Goal: Information Seeking & Learning: Learn about a topic

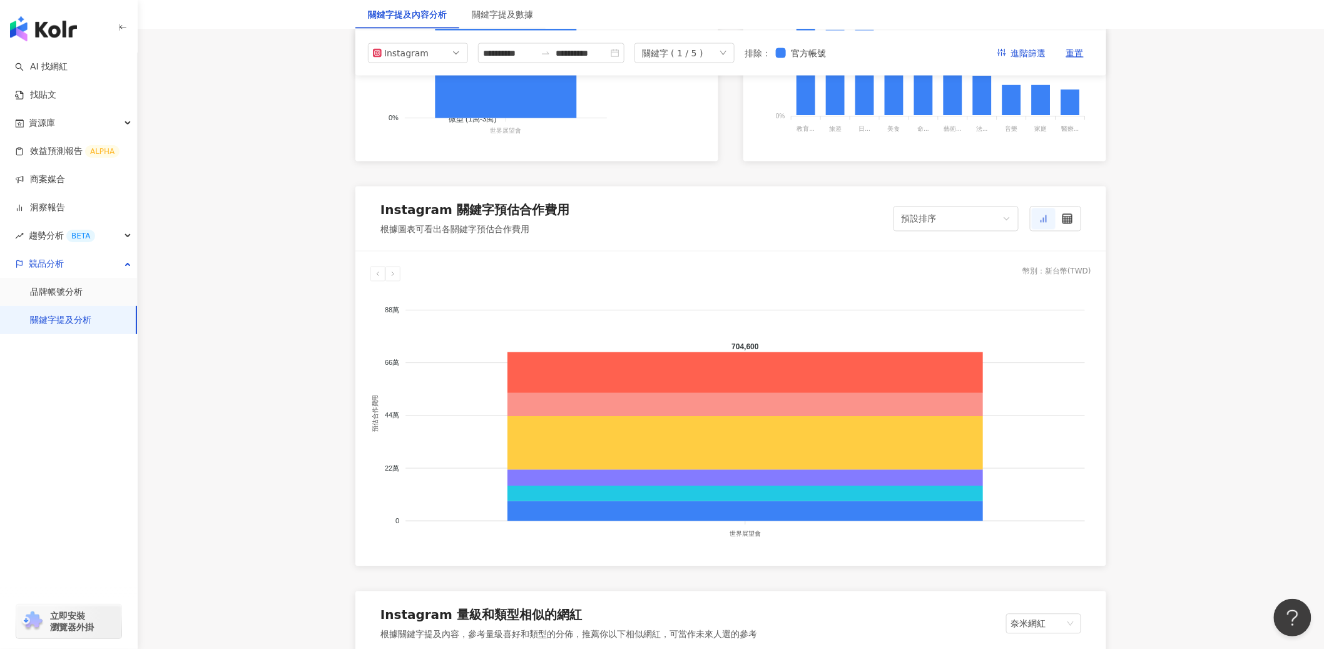
scroll to position [861, 0]
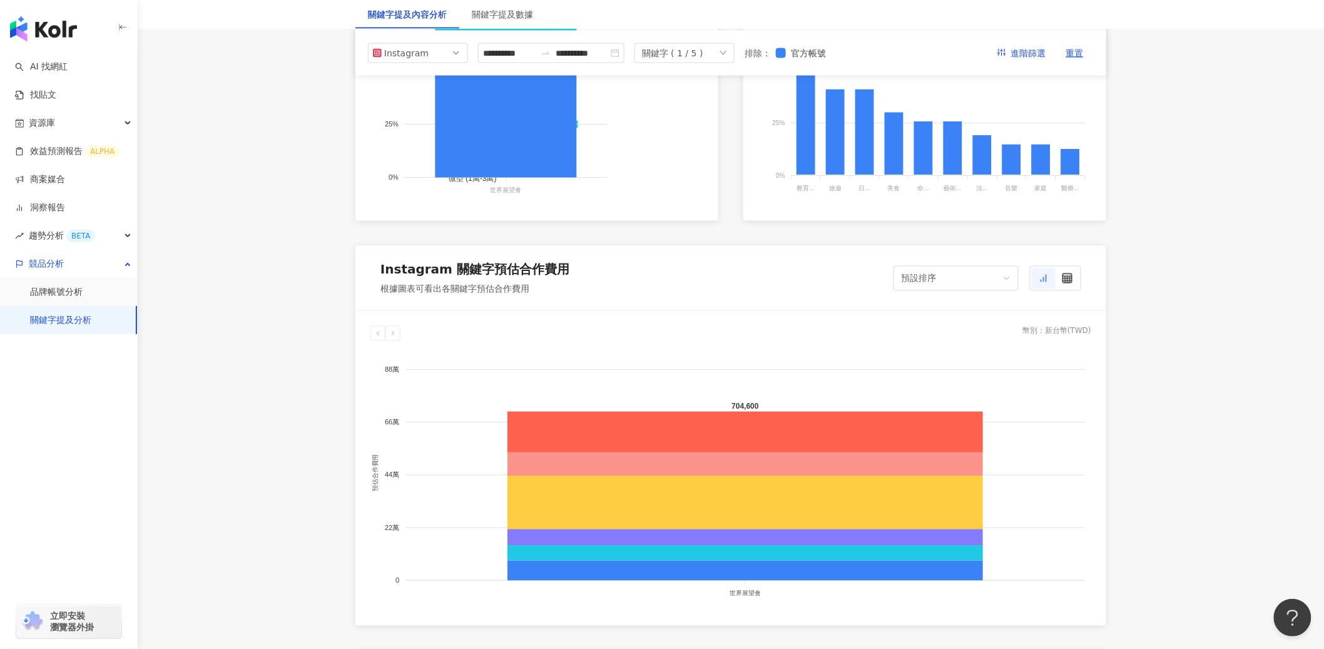
click at [734, 48] on div "關鍵字 ( 1 / 5 )" at bounding box center [684, 53] width 100 height 20
click at [722, 108] on div "無國界醫生" at bounding box center [684, 105] width 75 height 14
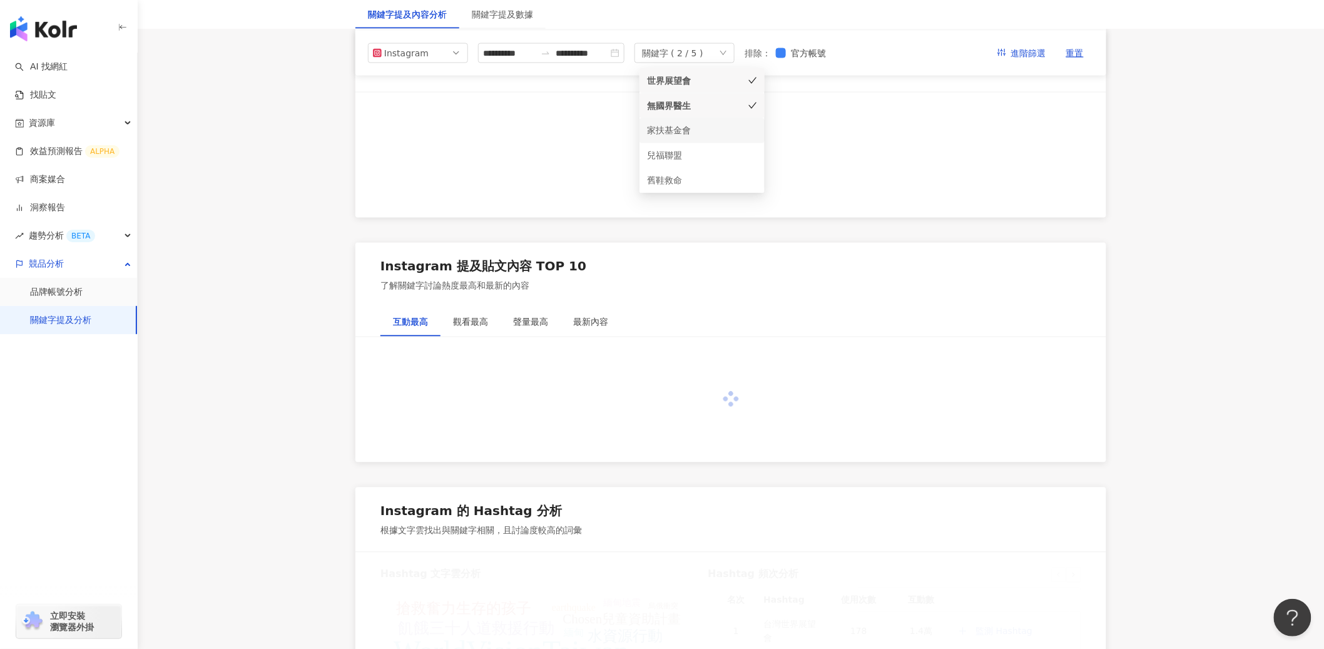
scroll to position [607, 0]
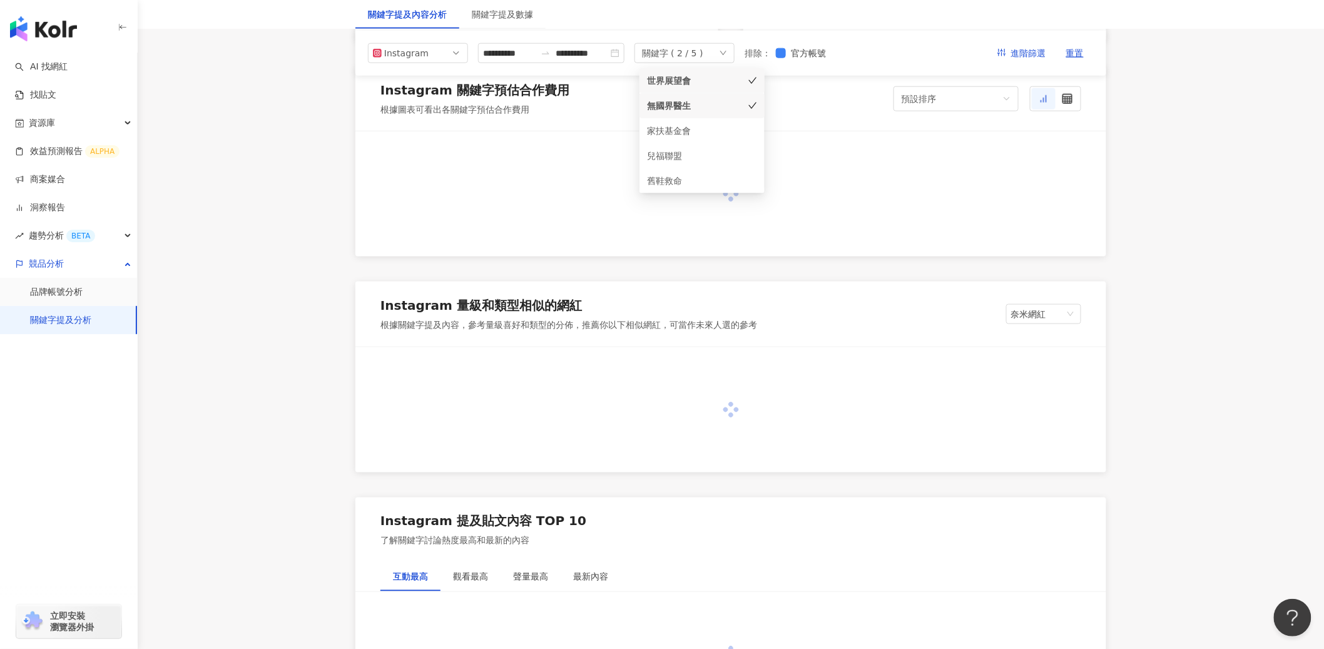
click at [753, 81] on icon "check" at bounding box center [752, 80] width 9 height 9
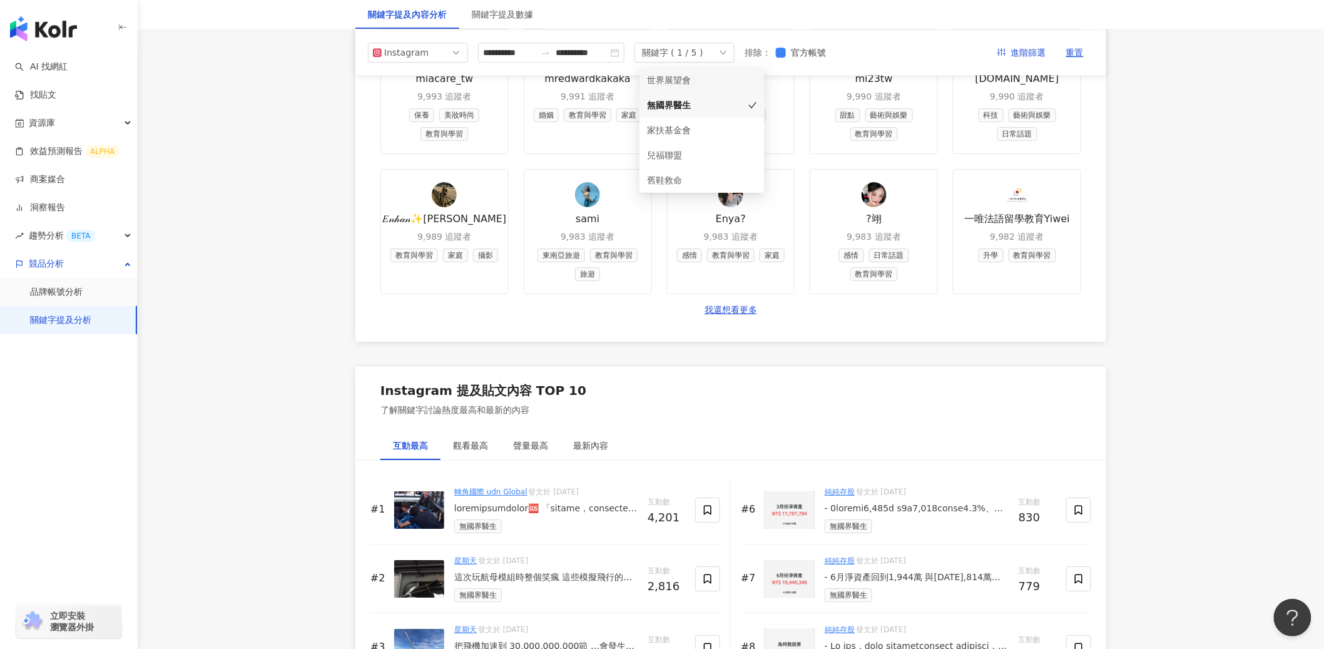
scroll to position [367, 0]
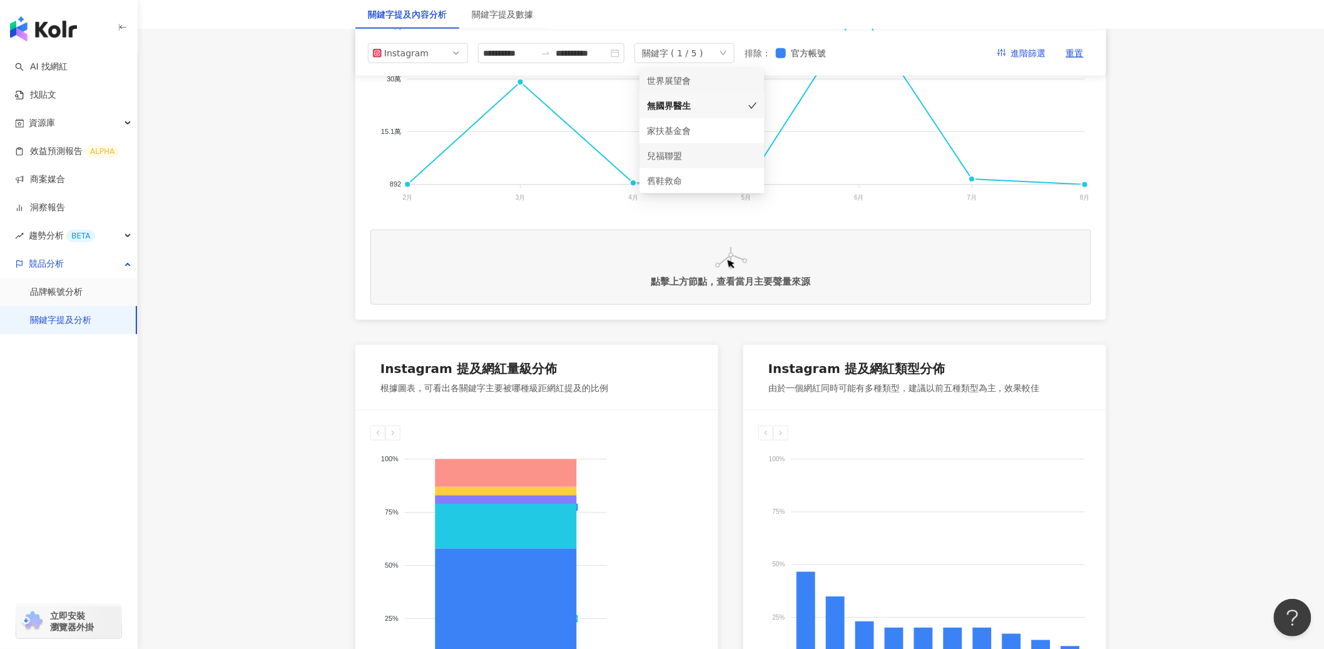
click at [714, 160] on div "兒福聯盟" at bounding box center [684, 155] width 75 height 14
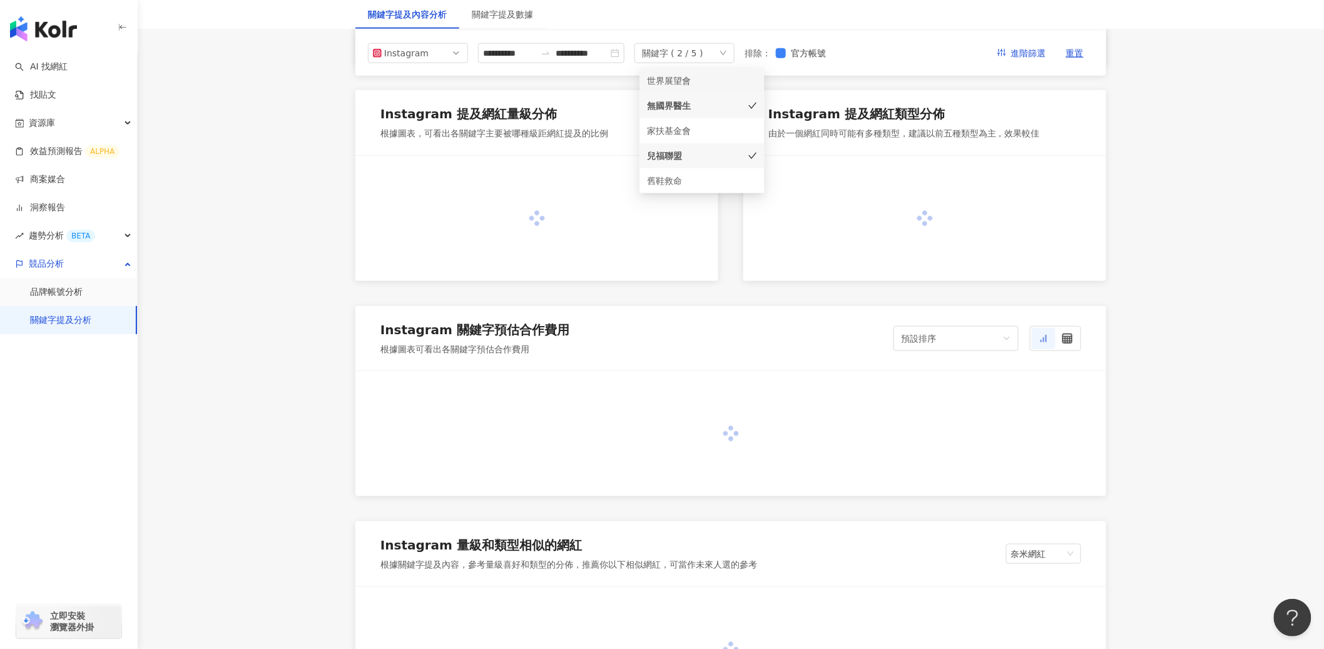
click at [746, 106] on div "無國界醫生" at bounding box center [702, 105] width 110 height 14
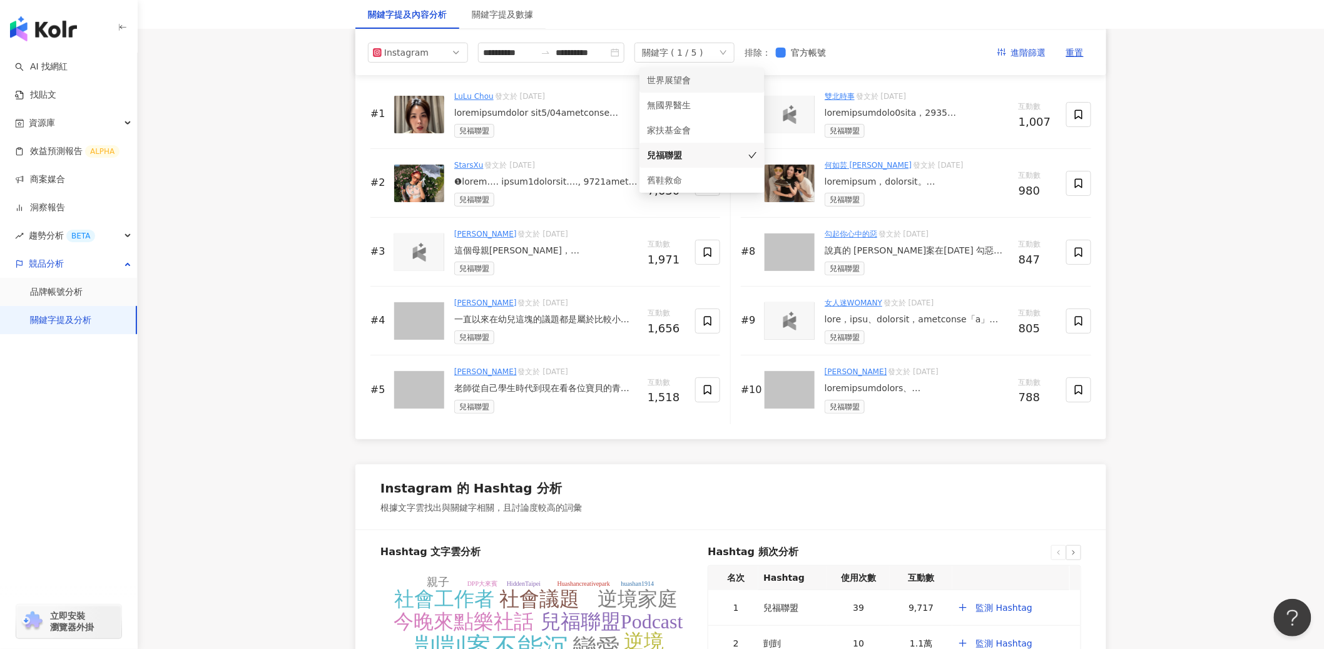
scroll to position [1899, 0]
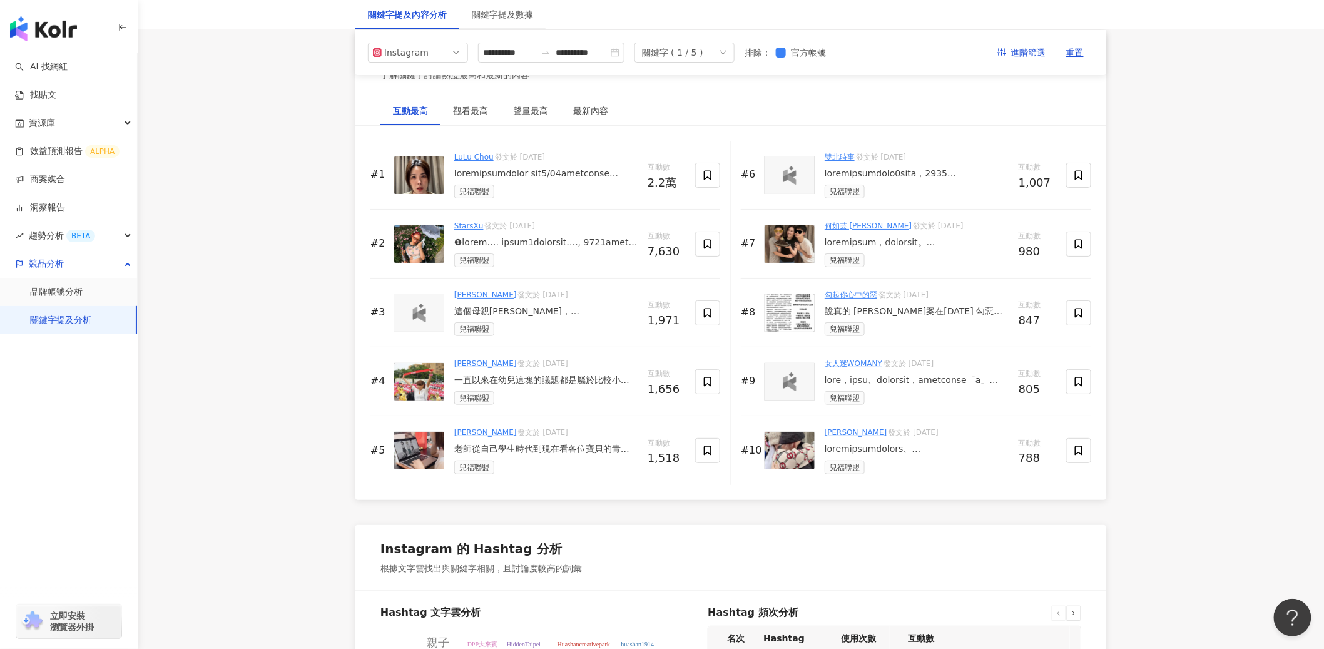
click at [842, 111] on div "互動最高 觀看最高 聲量最高 最新內容" at bounding box center [730, 110] width 751 height 29
